Goal: Information Seeking & Learning: Learn about a topic

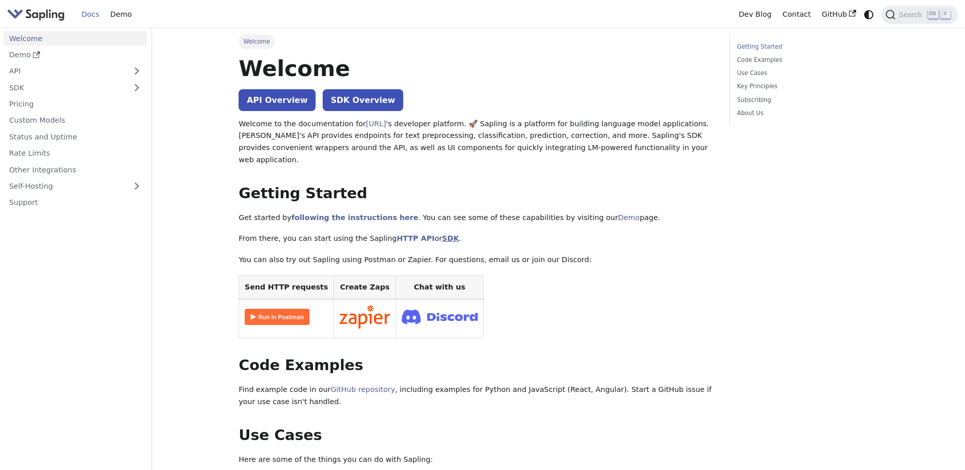
click at [442, 234] on link "SDK" at bounding box center [450, 238] width 17 height 8
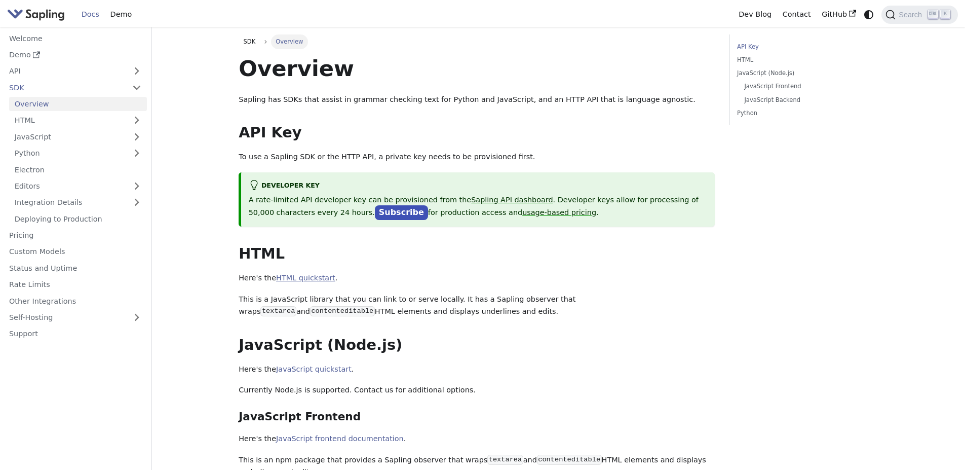
click at [306, 278] on link "HTML quickstart" at bounding box center [305, 278] width 59 height 8
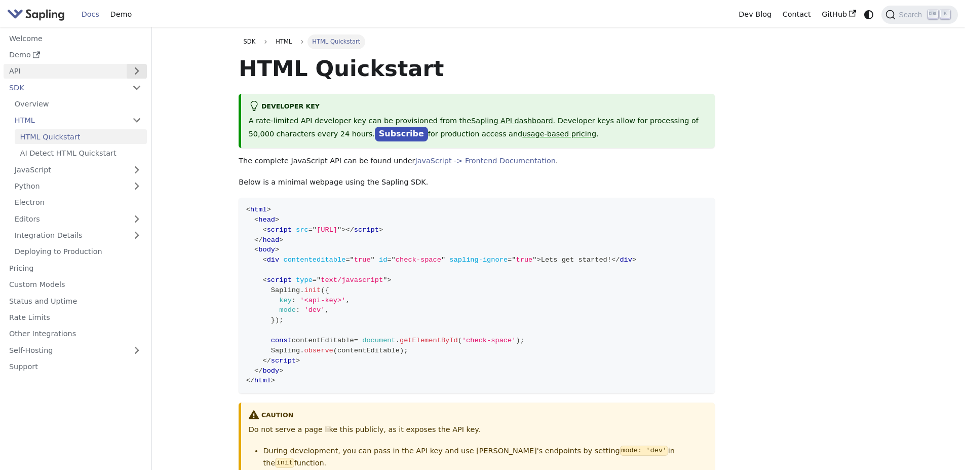
click at [139, 71] on button "Expand sidebar category 'API'" at bounding box center [137, 71] width 20 height 15
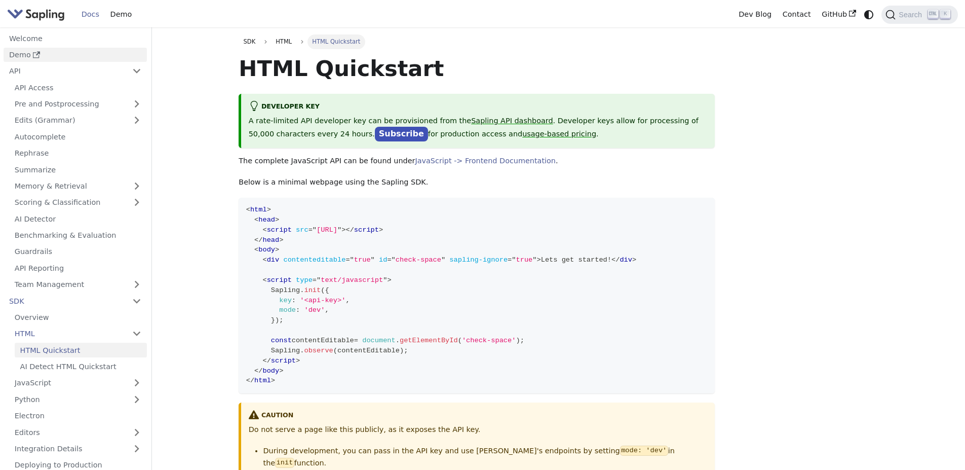
click at [24, 58] on link "Demo" at bounding box center [75, 55] width 143 height 15
click at [435, 294] on code "< html > < head > < script src = " https://sapling.ai/static/js/sapling-sdk-v1.…" at bounding box center [477, 296] width 476 height 196
click at [44, 121] on link "Edits (Grammar)" at bounding box center [78, 120] width 138 height 15
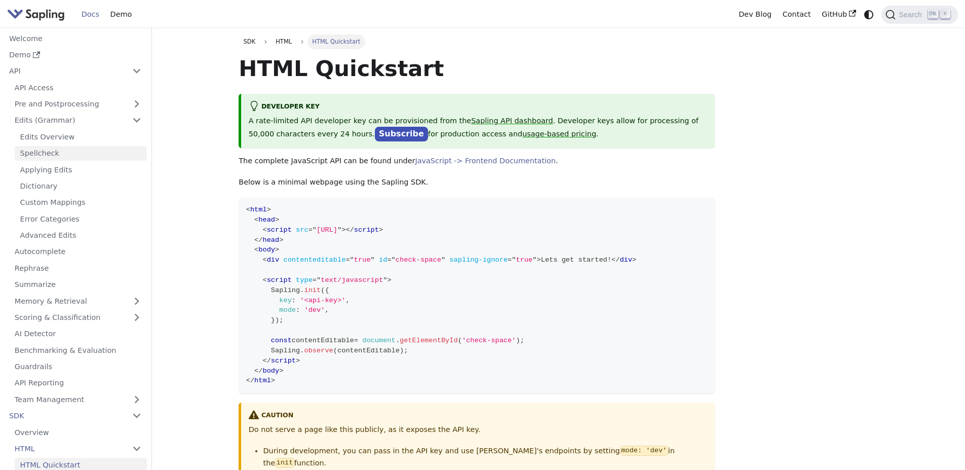
click at [33, 152] on link "Spellcheck" at bounding box center [81, 153] width 132 height 15
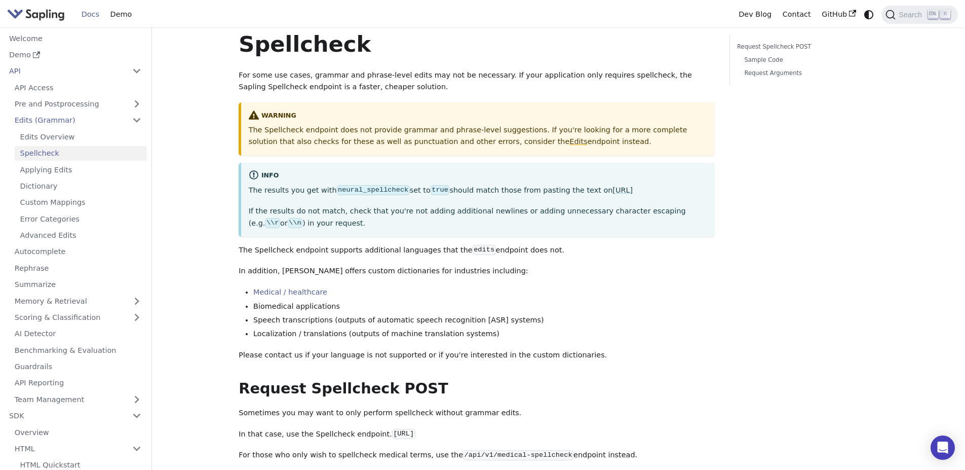
scroll to position [22, 0]
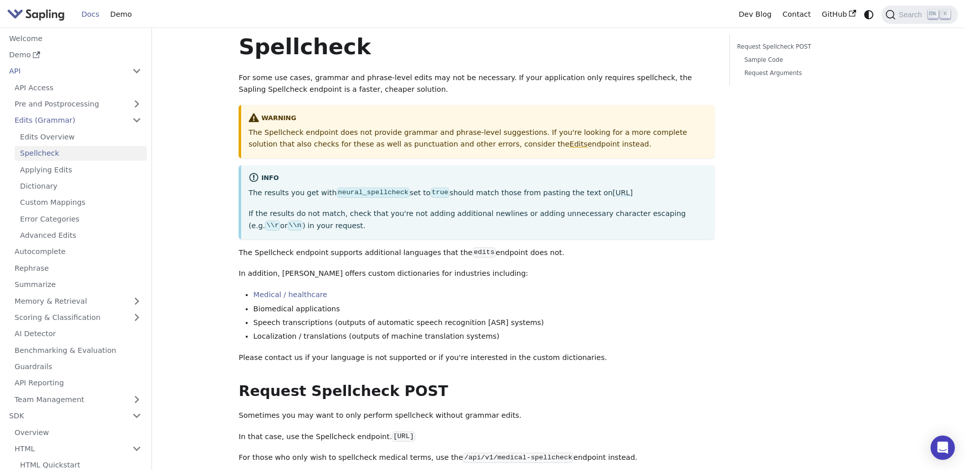
click at [321, 214] on p "If the results do not match, check that you're not adding additional newlines o…" at bounding box center [478, 220] width 459 height 24
click at [379, 213] on p "If the results do not match, check that you're not adding additional newlines o…" at bounding box center [478, 220] width 459 height 24
click at [437, 214] on p "If the results do not match, check that you're not adding additional newlines o…" at bounding box center [478, 220] width 459 height 24
click at [527, 214] on p "If the results do not match, check that you're not adding additional newlines o…" at bounding box center [478, 220] width 459 height 24
click at [35, 171] on link "Applying Edits" at bounding box center [81, 169] width 132 height 15
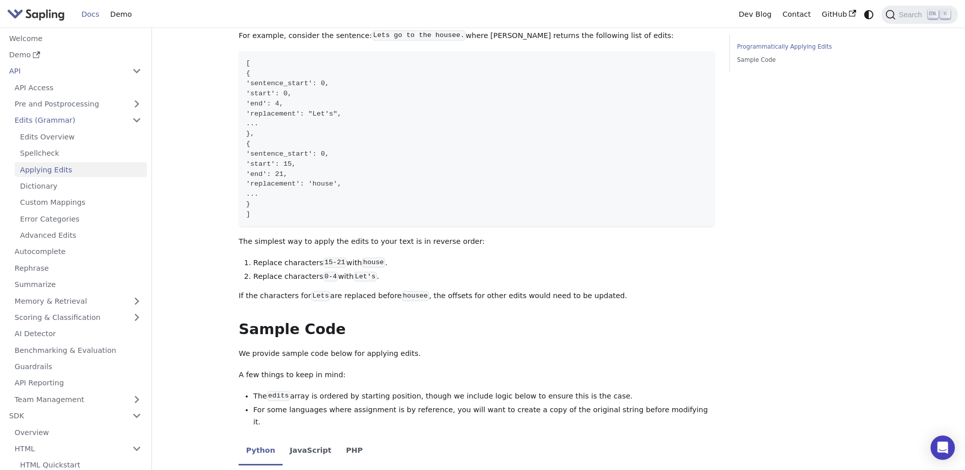
scroll to position [355, 0]
click at [45, 187] on link "Dictionary" at bounding box center [81, 186] width 132 height 15
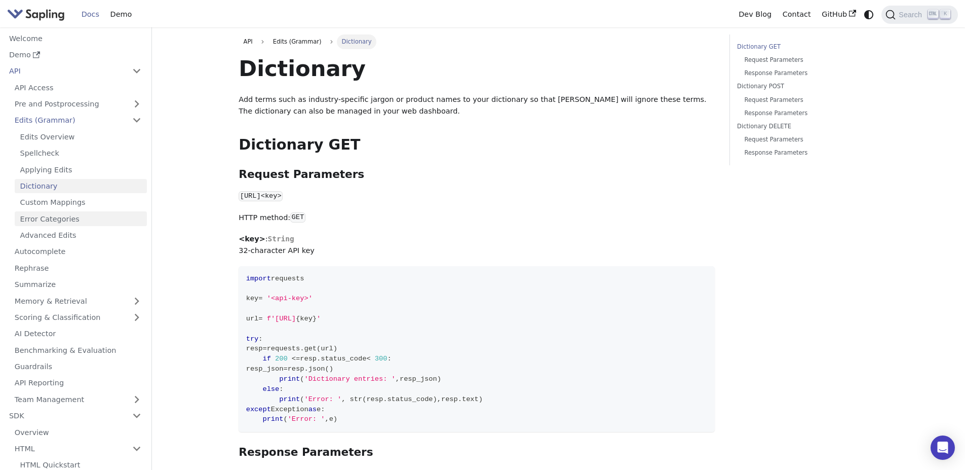
click at [47, 221] on link "Error Categories" at bounding box center [81, 218] width 132 height 15
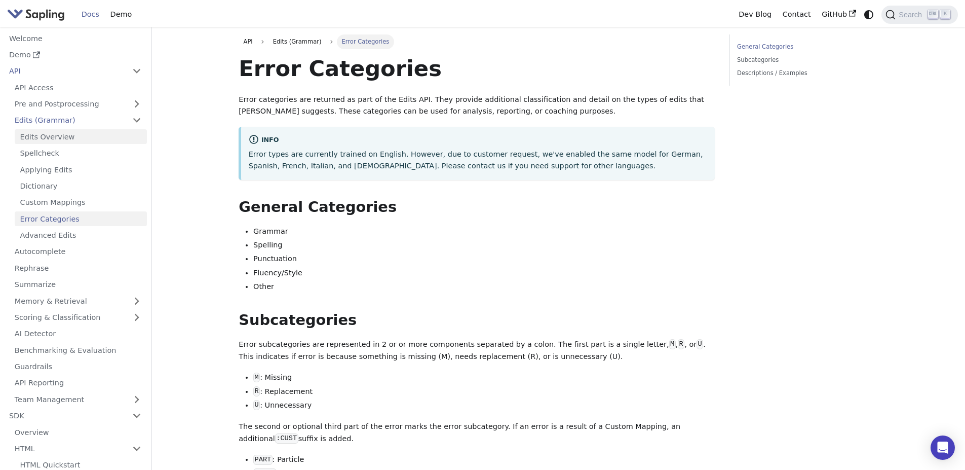
click at [43, 137] on link "Edits Overview" at bounding box center [81, 136] width 132 height 15
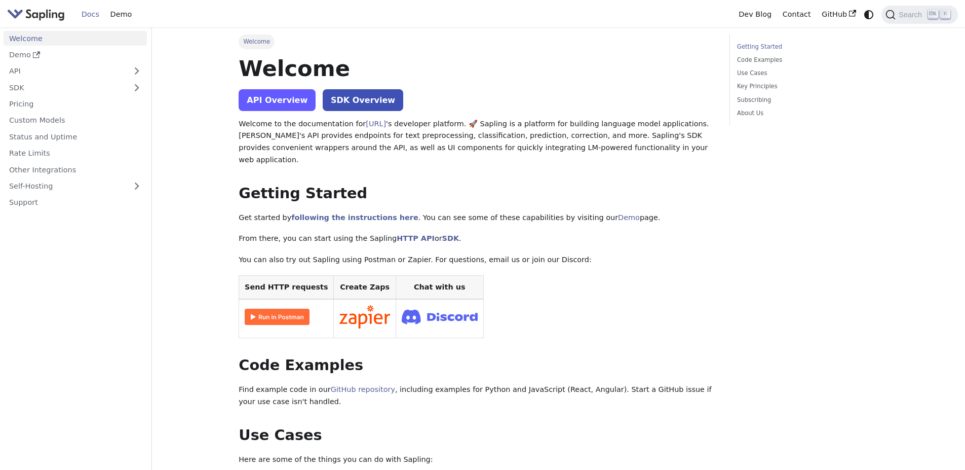
click at [270, 103] on link "API Overview" at bounding box center [277, 100] width 77 height 22
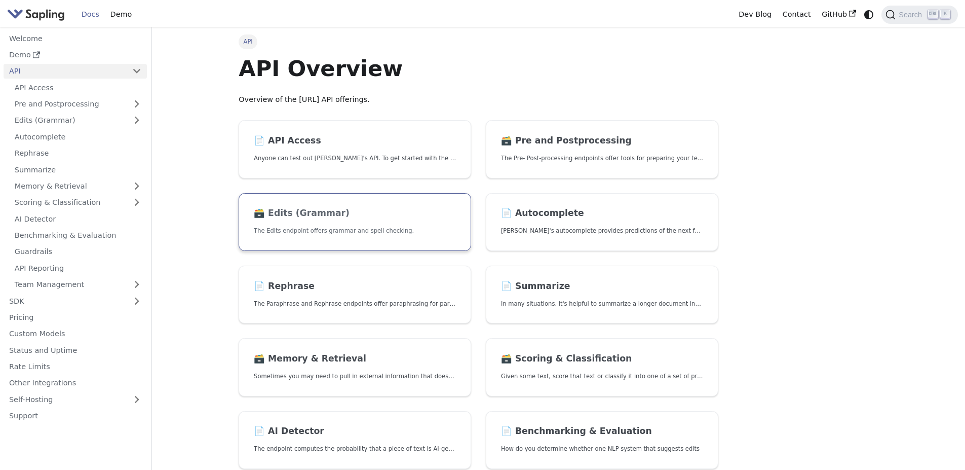
click at [310, 215] on h2 "🗃️ Edits (Grammar)" at bounding box center [355, 213] width 202 height 11
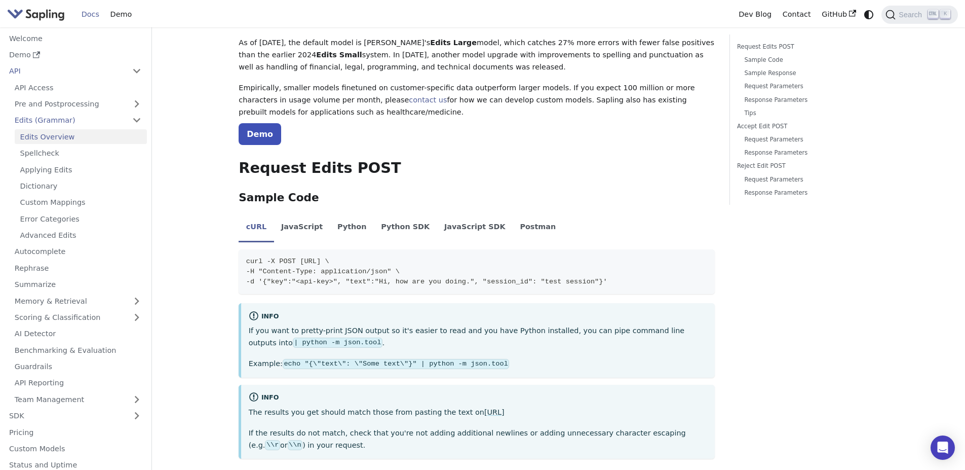
scroll to position [152, 0]
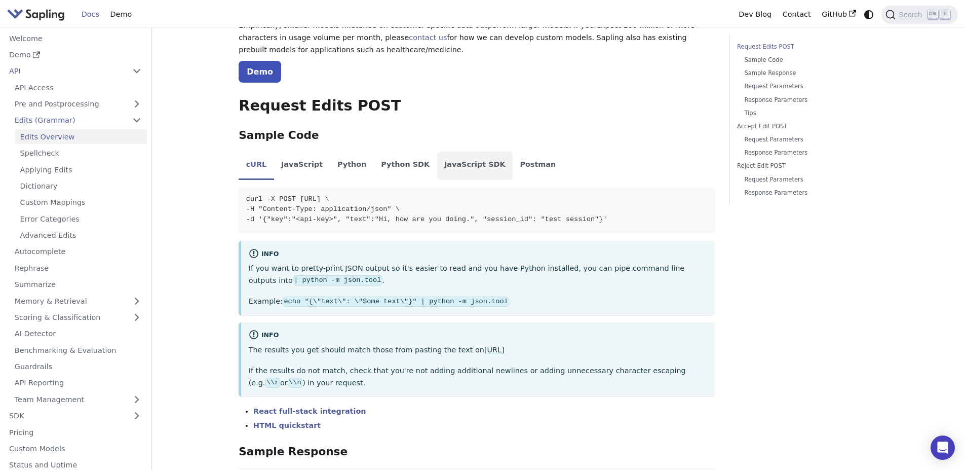
click at [446, 166] on li "JavaScript SDK" at bounding box center [475, 165] width 76 height 28
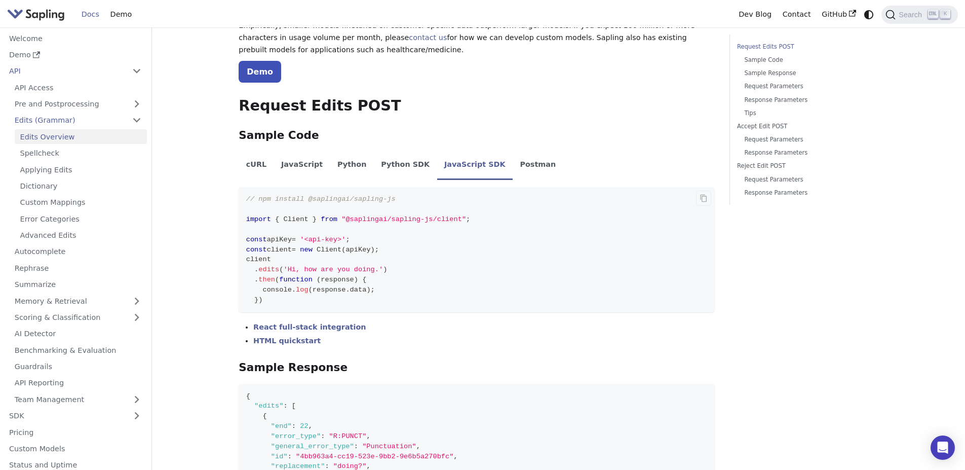
click at [385, 222] on span ""@saplingai/sapling-js/client"" at bounding box center [403, 219] width 125 height 8
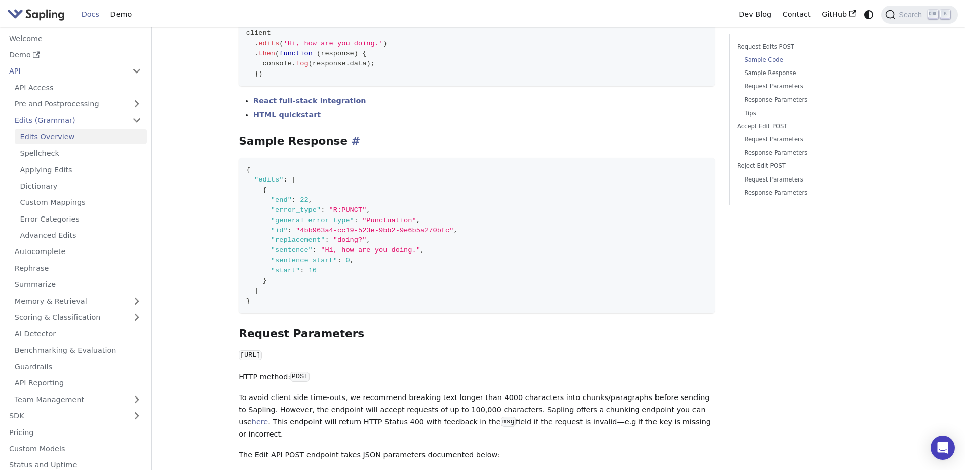
scroll to position [405, 0]
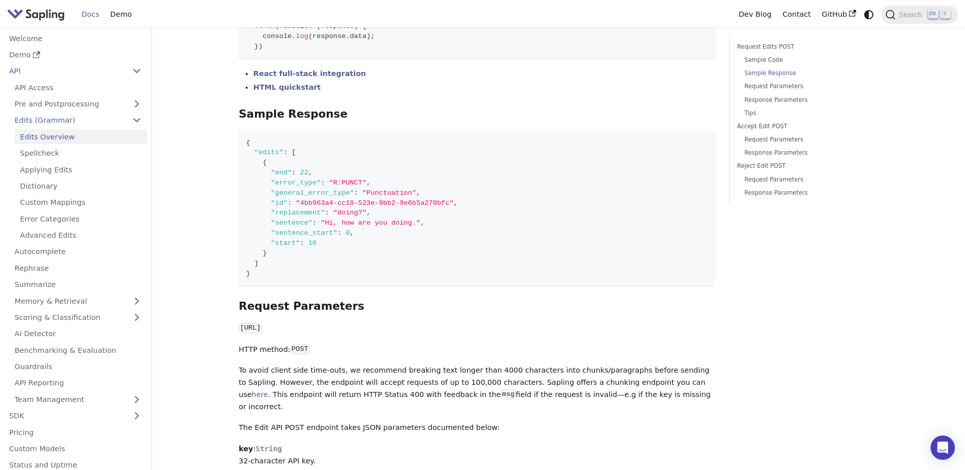
click at [555, 371] on p "To avoid client side time-outs, we recommend breaking text longer than 4000 cha…" at bounding box center [477, 388] width 476 height 48
drag, startPoint x: 474, startPoint y: 373, endPoint x: 489, endPoint y: 372, distance: 15.2
click at [489, 372] on p "To avoid client side time-outs, we recommend breaking text longer than 4000 cha…" at bounding box center [477, 388] width 476 height 48
click at [562, 370] on p "To avoid client side time-outs, we recommend breaking text longer than 4000 cha…" at bounding box center [477, 388] width 476 height 48
click at [325, 383] on p "To avoid client side time-outs, we recommend breaking text longer than 4000 cha…" at bounding box center [477, 388] width 476 height 48
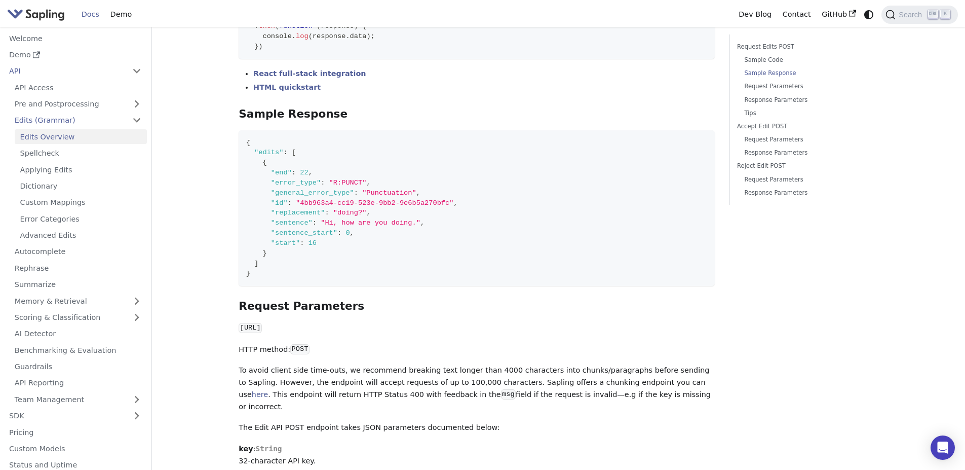
click at [403, 385] on p "To avoid client side time-outs, we recommend breaking text longer than 4000 cha…" at bounding box center [477, 388] width 476 height 48
drag, startPoint x: 473, startPoint y: 373, endPoint x: 488, endPoint y: 373, distance: 14.7
click at [488, 373] on p "To avoid client side time-outs, we recommend breaking text longer than 4000 cha…" at bounding box center [477, 388] width 476 height 48
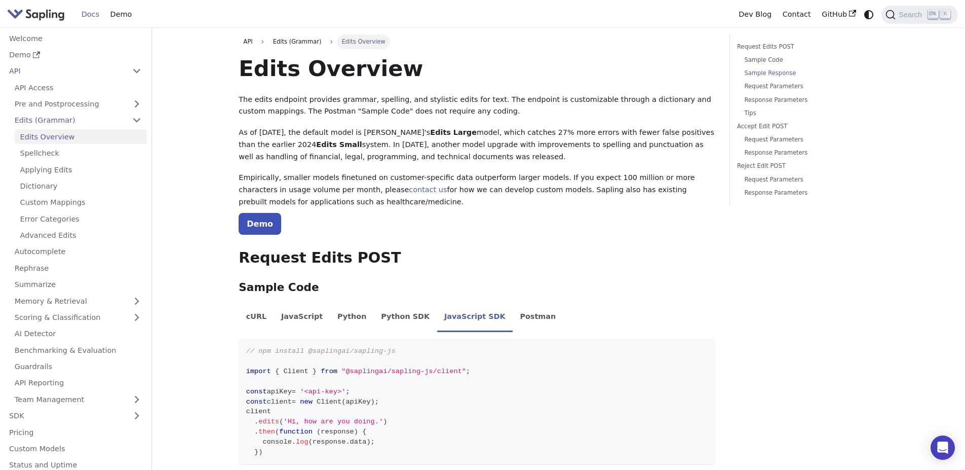
scroll to position [405, 0]
